Goal: Complete application form

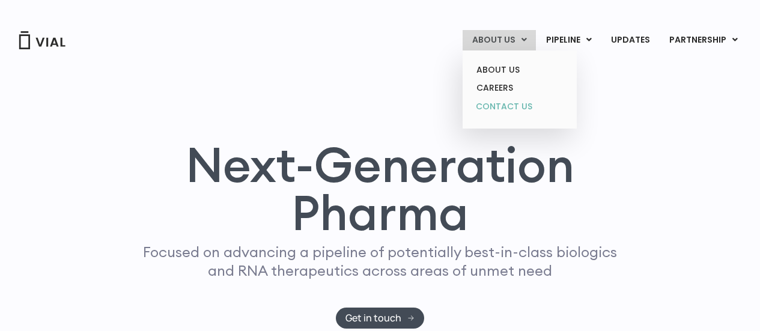
click at [504, 108] on link "CONTACT US" at bounding box center [519, 106] width 105 height 19
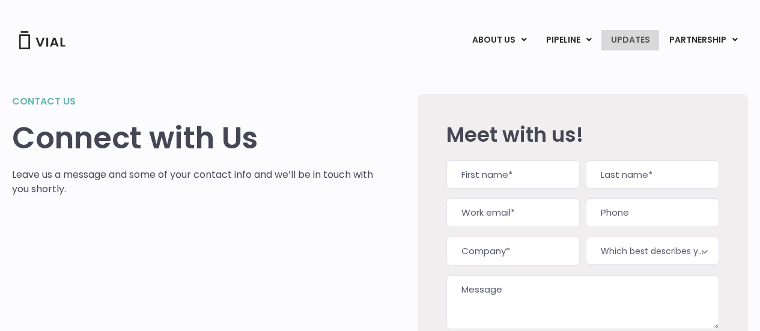
click at [640, 38] on link "UPDATES" at bounding box center [631, 40] width 58 height 20
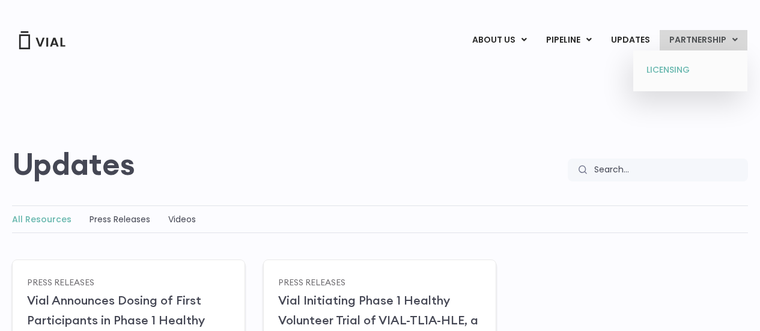
click at [686, 69] on link "LICENSING" at bounding box center [690, 70] width 105 height 19
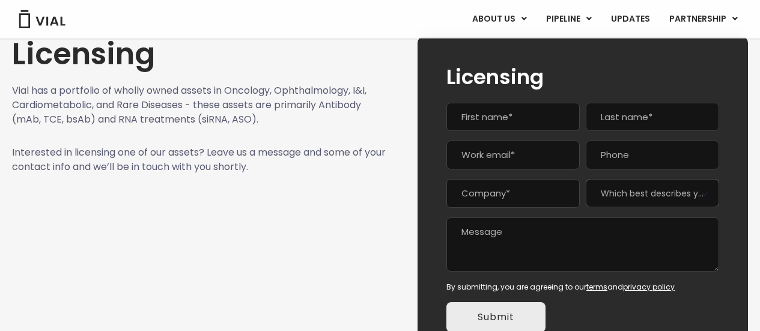
scroll to position [72, 0]
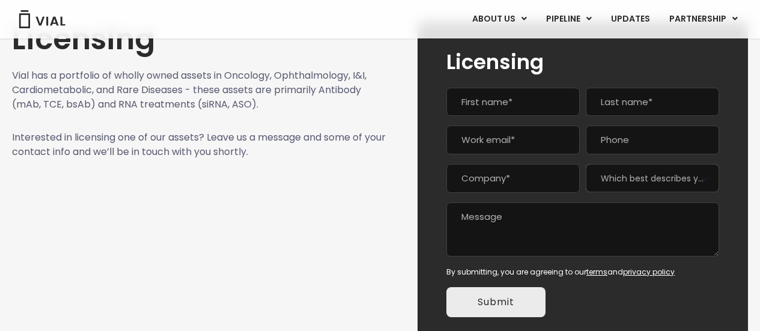
click at [555, 99] on input "First" at bounding box center [513, 102] width 133 height 29
type input "Ismael"
type input "Riazul"
type input "iriazul@gmail.com"
type input "0610122012"
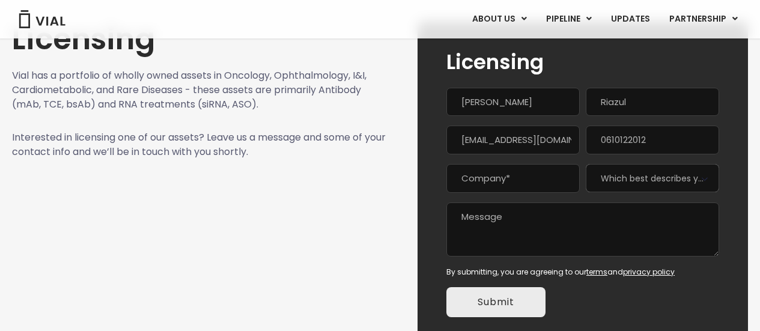
type input "Société à responsabilité limitée (SARL)"
type input "(061) 012-2012"
drag, startPoint x: 553, startPoint y: 144, endPoint x: 465, endPoint y: 139, distance: 87.9
click at [465, 139] on input "iriazul@gmail.com" at bounding box center [513, 140] width 133 height 29
type input "ismael@seqova.com"
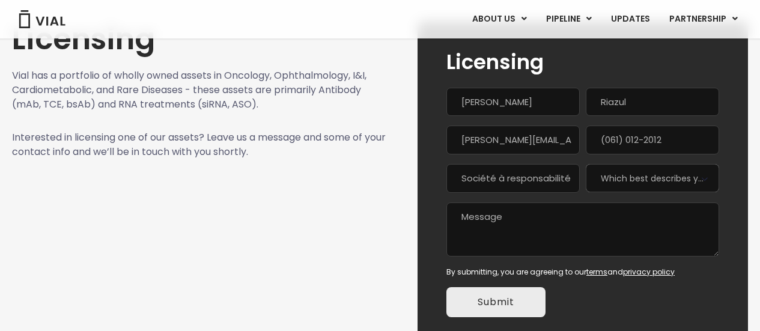
type input "(___) ___-____"
click at [548, 189] on input "Société à responsabilité limitée (SARL)" at bounding box center [513, 178] width 133 height 29
drag, startPoint x: 541, startPoint y: 185, endPoint x: 295, endPoint y: 180, distance: 246.5
click at [295, 180] on div "Licensing Vial has a portfolio of wholly owned assets in Oncology, Ophthalmolog…" at bounding box center [380, 184] width 736 height 324
type input ")"
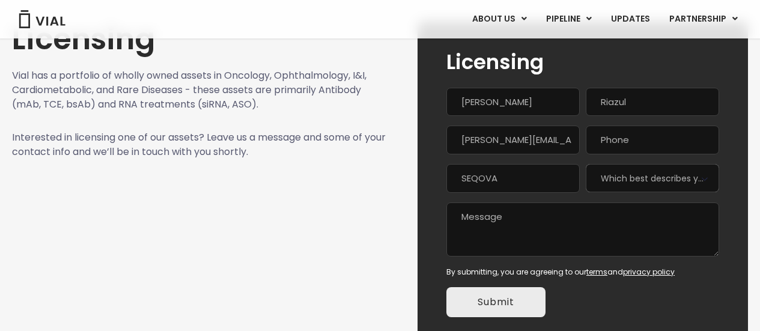
type input "SEQOVA"
click at [635, 187] on span "Which best describes you?*" at bounding box center [652, 178] width 133 height 28
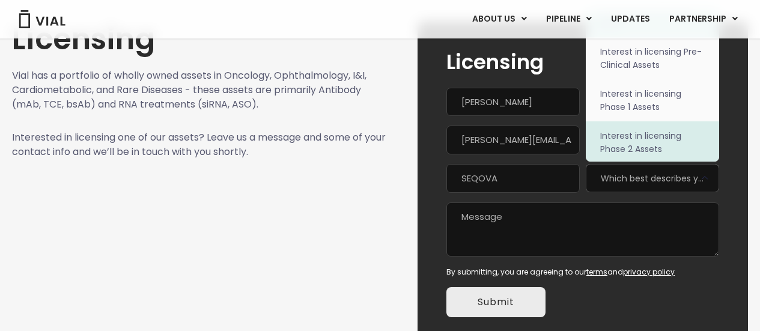
scroll to position [14, 0]
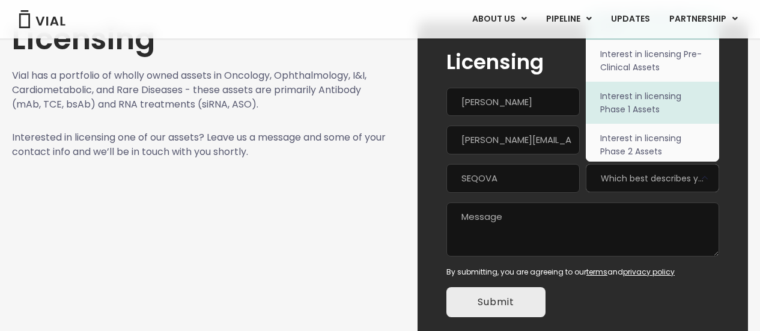
select select "Interest in licensing Phase 1 Assets"
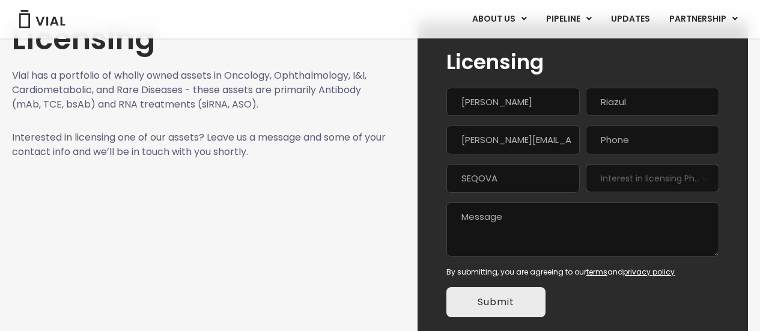
click at [507, 222] on textarea "Message" at bounding box center [583, 230] width 273 height 54
paste textarea "Dear Business Partner, At SEQOVA, we specialize in sourcing high-value, capital…"
type textarea "Dear Business Partner, At SEQOVA, we specialize in sourcing high-value, capital…"
type input "(___) ___-____"
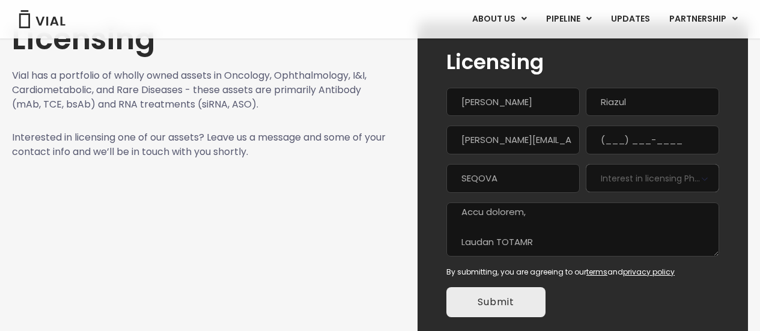
click at [617, 142] on input "(___) ___-____" at bounding box center [652, 140] width 133 height 29
click at [481, 306] on input "Submit" at bounding box center [496, 302] width 99 height 30
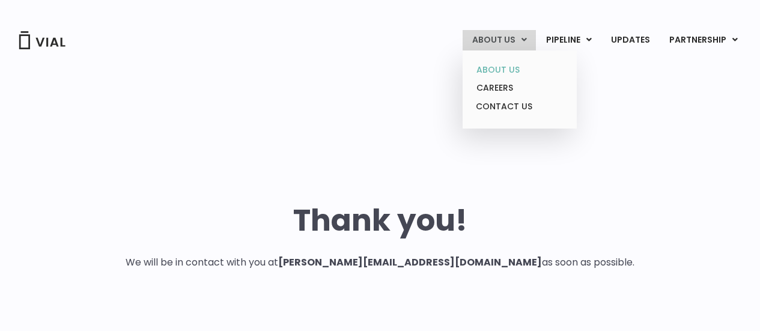
click at [492, 72] on link "ABOUT US" at bounding box center [519, 70] width 105 height 19
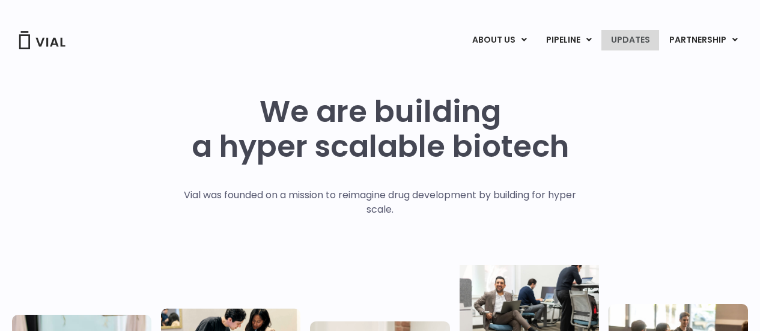
click at [634, 40] on link "UPDATES" at bounding box center [631, 40] width 58 height 20
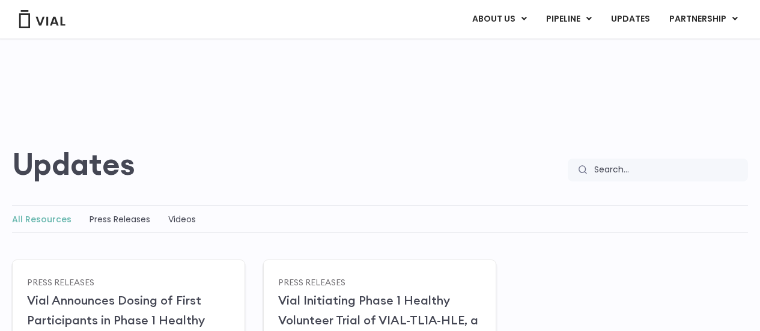
scroll to position [290, 0]
